Goal: Information Seeking & Learning: Learn about a topic

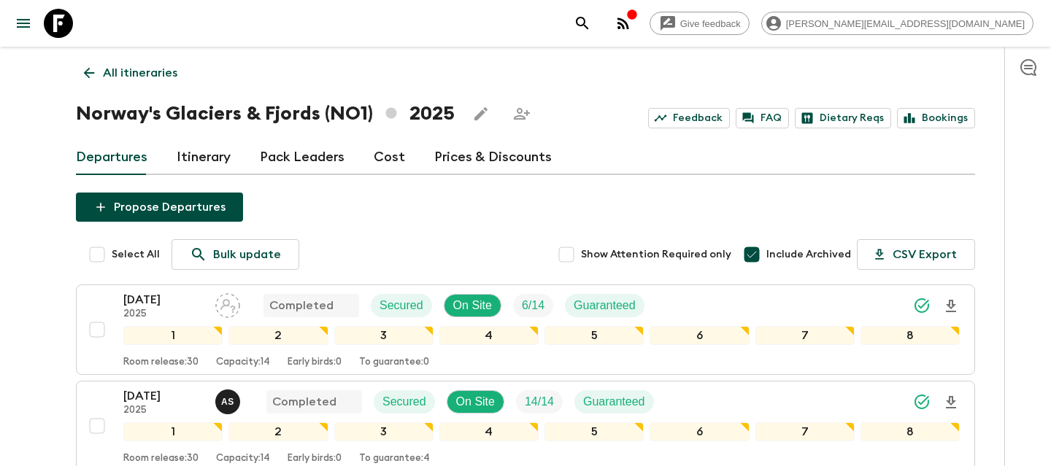
scroll to position [377, 0]
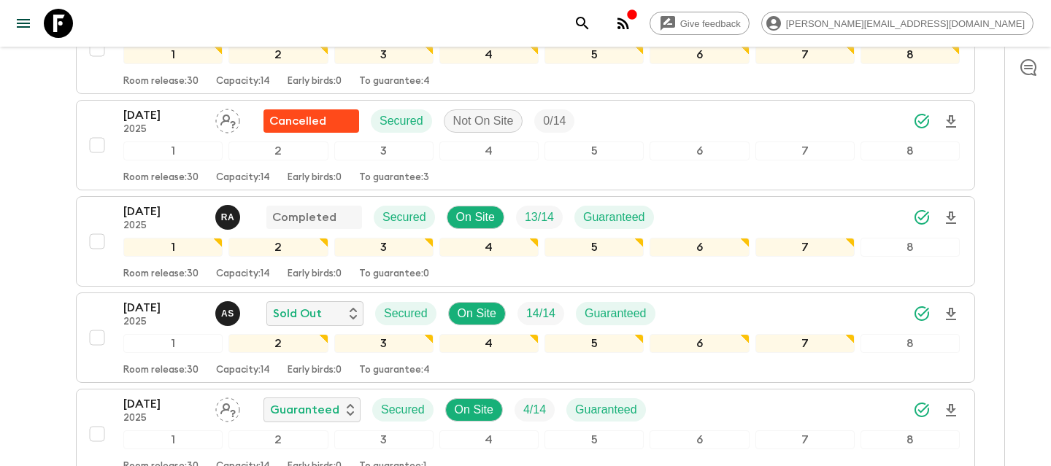
click at [48, 28] on icon at bounding box center [58, 23] width 29 height 29
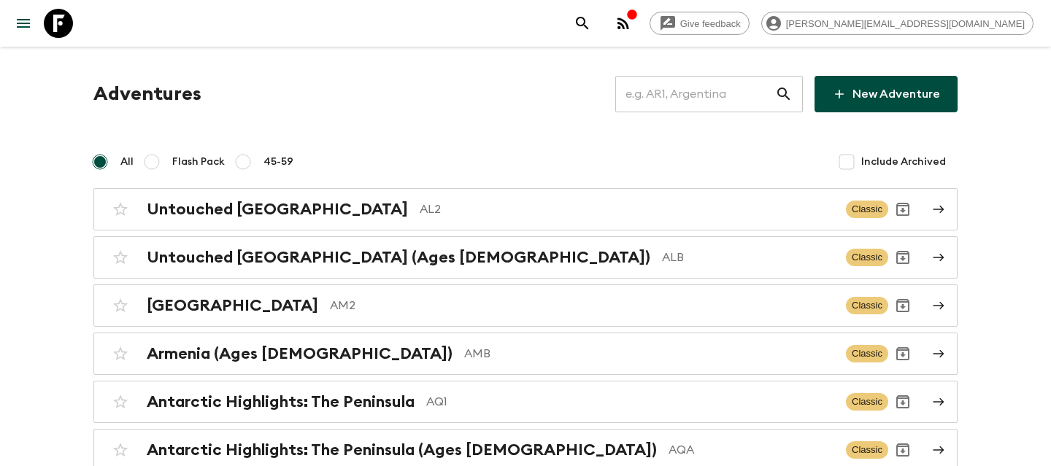
click at [680, 101] on input "text" at bounding box center [695, 94] width 160 height 41
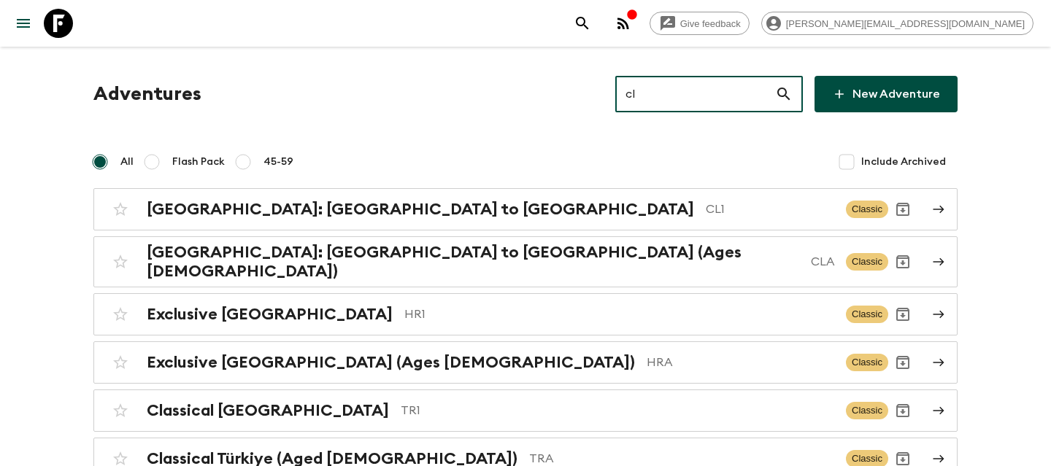
type input "cl1"
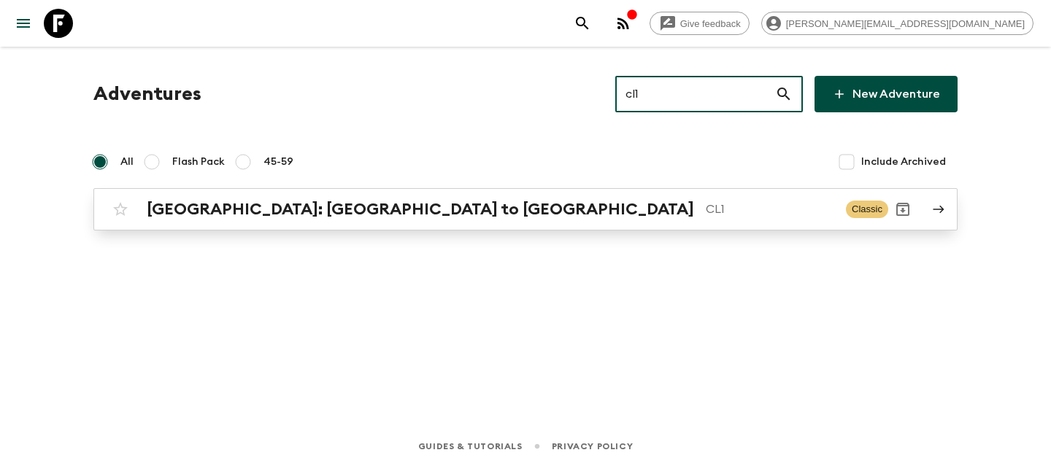
click at [278, 220] on div "[GEOGRAPHIC_DATA]: [GEOGRAPHIC_DATA] to Patagonia CL1 Classic" at bounding box center [497, 209] width 782 height 29
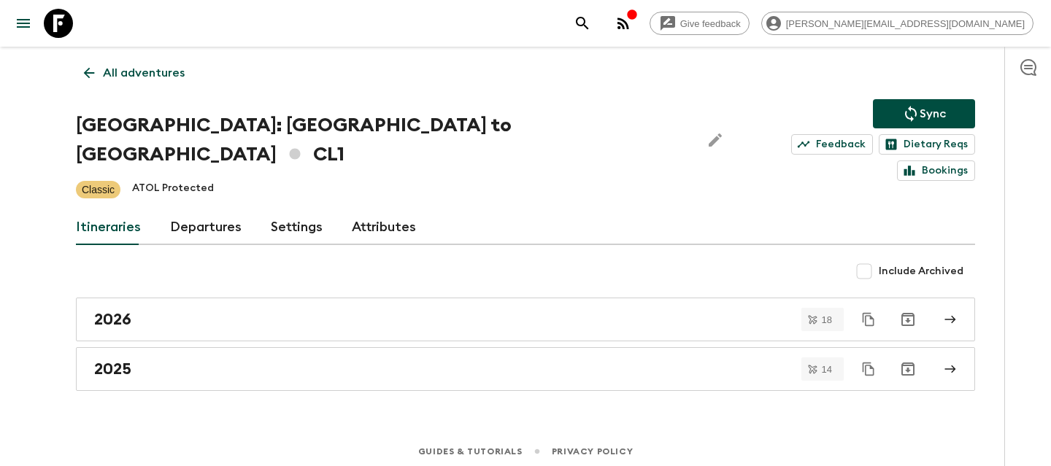
click at [186, 210] on link "Departures" at bounding box center [206, 227] width 72 height 35
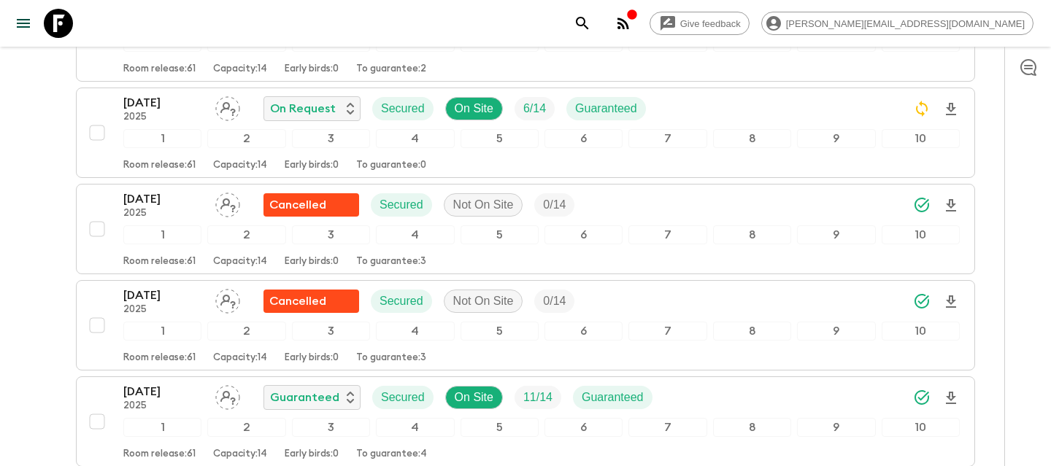
scroll to position [2964, 0]
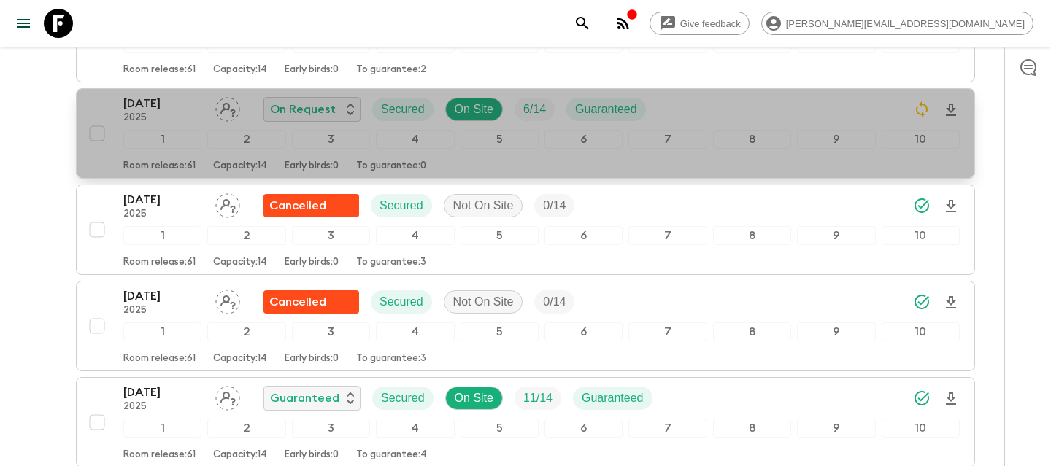
click at [170, 95] on p "[DATE]" at bounding box center [163, 104] width 80 height 18
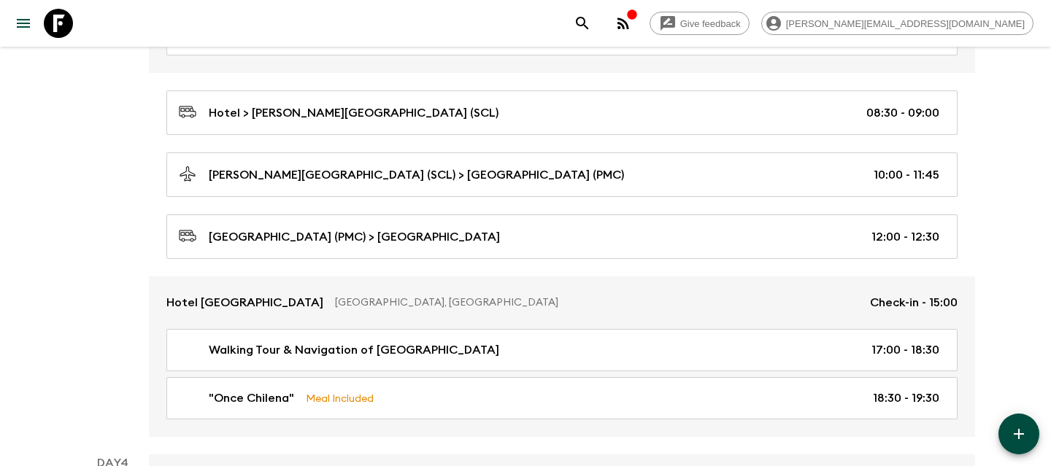
scroll to position [992, 0]
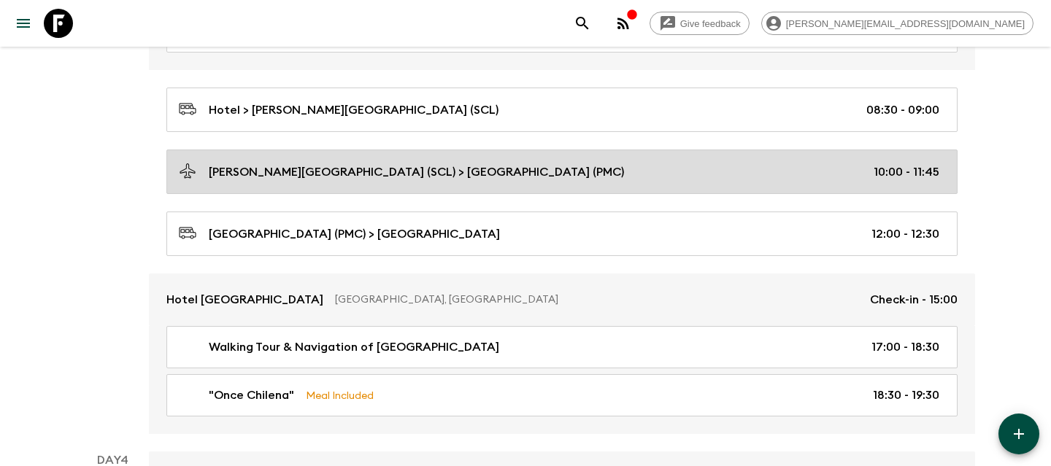
click at [507, 169] on div "[PERSON_NAME][GEOGRAPHIC_DATA] (SCL) > [GEOGRAPHIC_DATA] (PMC) 10:00 - 11:45" at bounding box center [559, 172] width 761 height 20
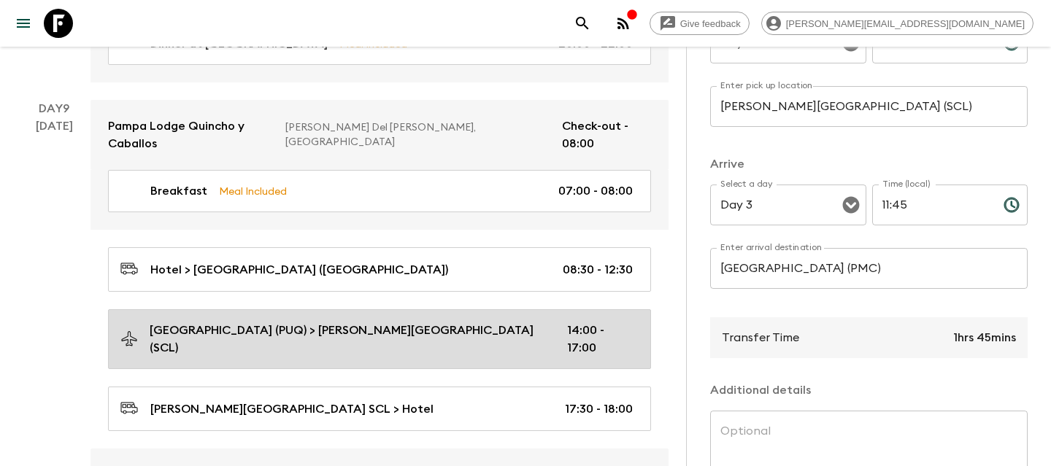
scroll to position [3156, 0]
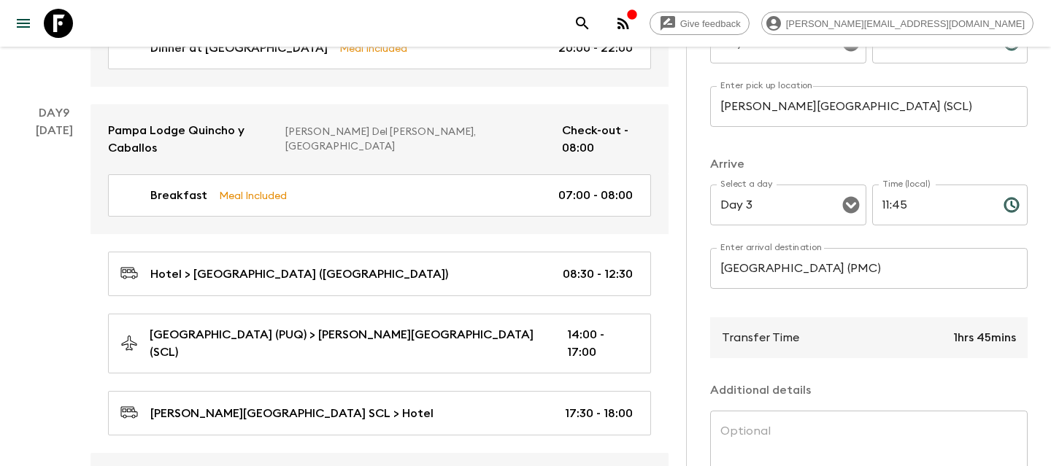
click at [25, 210] on div "Day 9 [DATE]" at bounding box center [54, 334] width 73 height 461
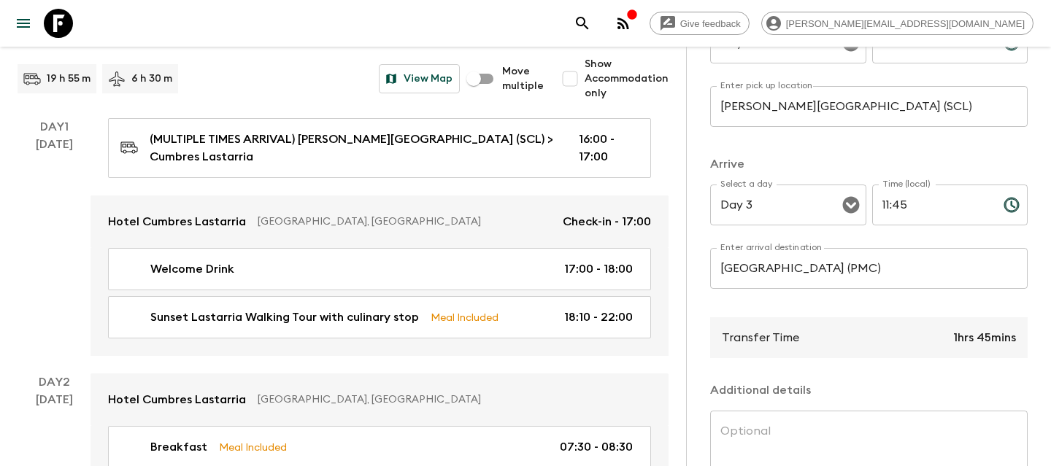
scroll to position [0, 0]
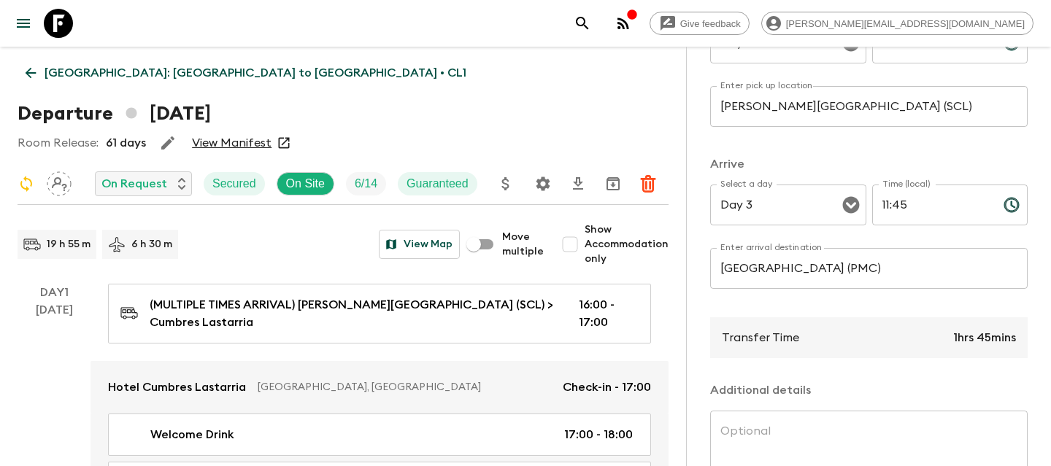
click at [57, 72] on p "[GEOGRAPHIC_DATA]: [GEOGRAPHIC_DATA] to [GEOGRAPHIC_DATA] • CL1" at bounding box center [256, 73] width 422 height 18
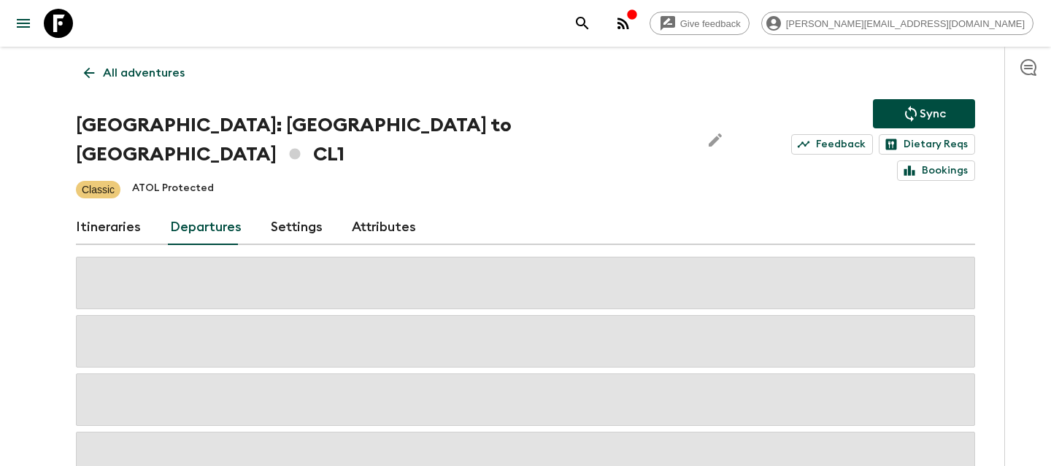
click at [98, 210] on link "Itineraries" at bounding box center [108, 227] width 65 height 35
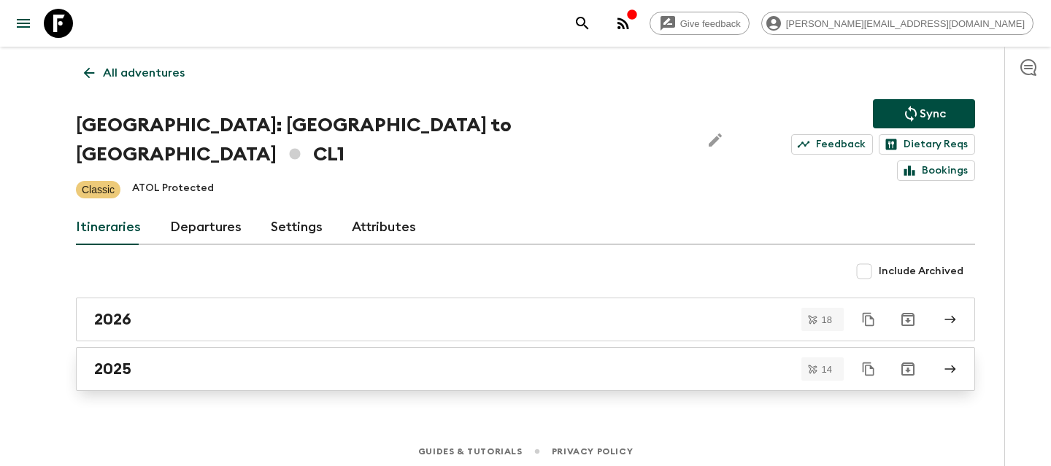
click at [163, 355] on link "2025" at bounding box center [525, 369] width 899 height 44
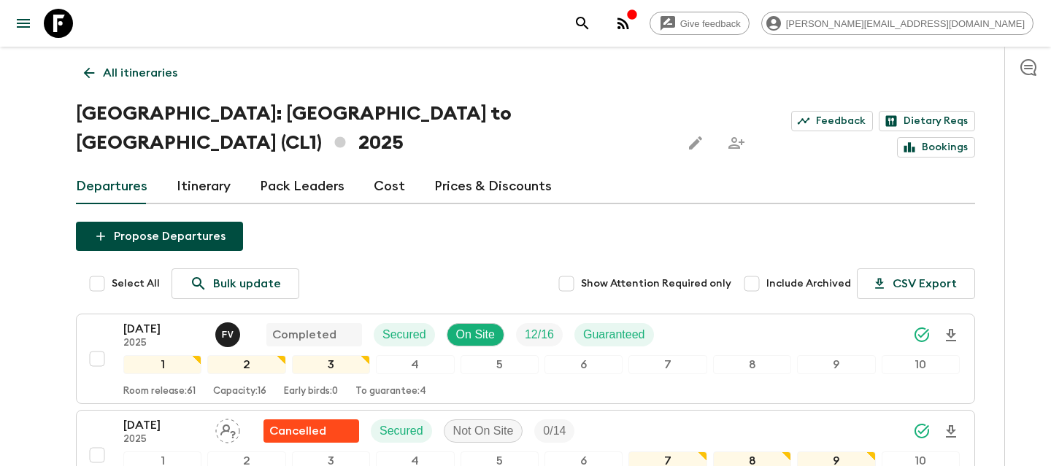
click at [401, 169] on div "Departures Itinerary Pack Leaders Cost Prices & Discounts" at bounding box center [525, 186] width 899 height 35
click at [381, 169] on link "Cost" at bounding box center [389, 186] width 31 height 35
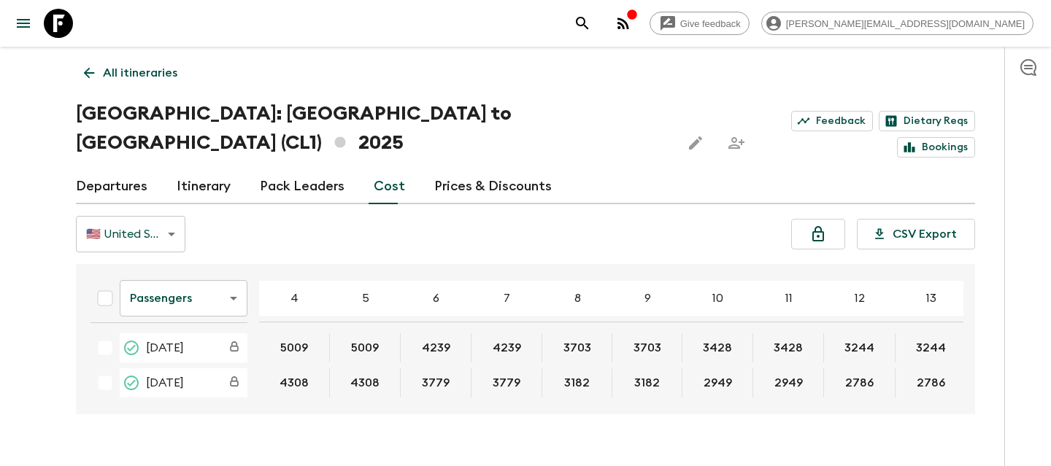
click at [237, 263] on body "Give feedback [PERSON_NAME][EMAIL_ADDRESS][DOMAIN_NAME] All itineraries [GEOGRA…" at bounding box center [525, 247] width 1051 height 495
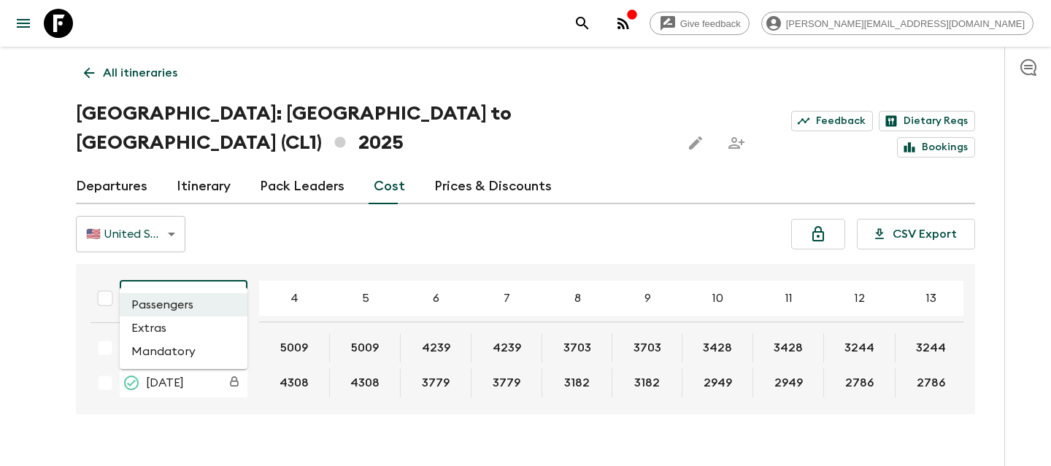
click at [204, 358] on li "Mandatory" at bounding box center [184, 351] width 128 height 23
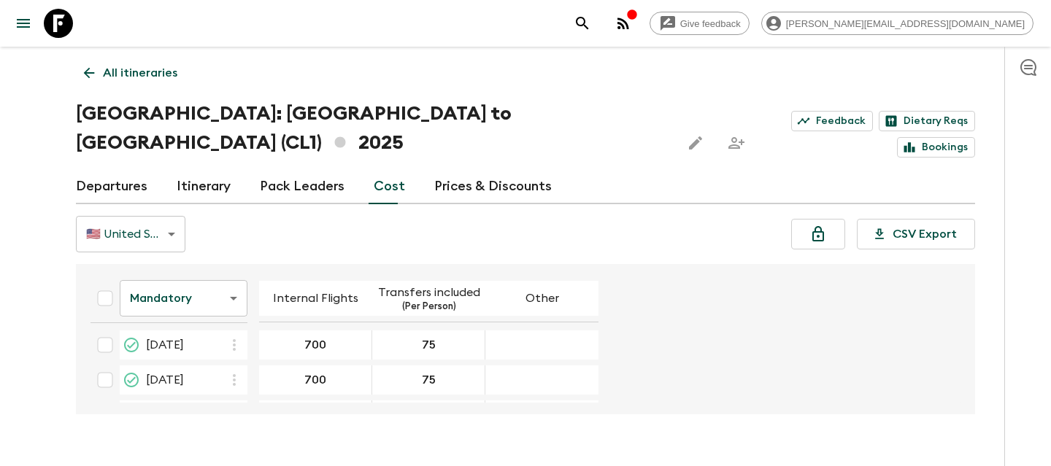
scroll to position [242, 0]
